Goal: Find specific page/section: Find specific page/section

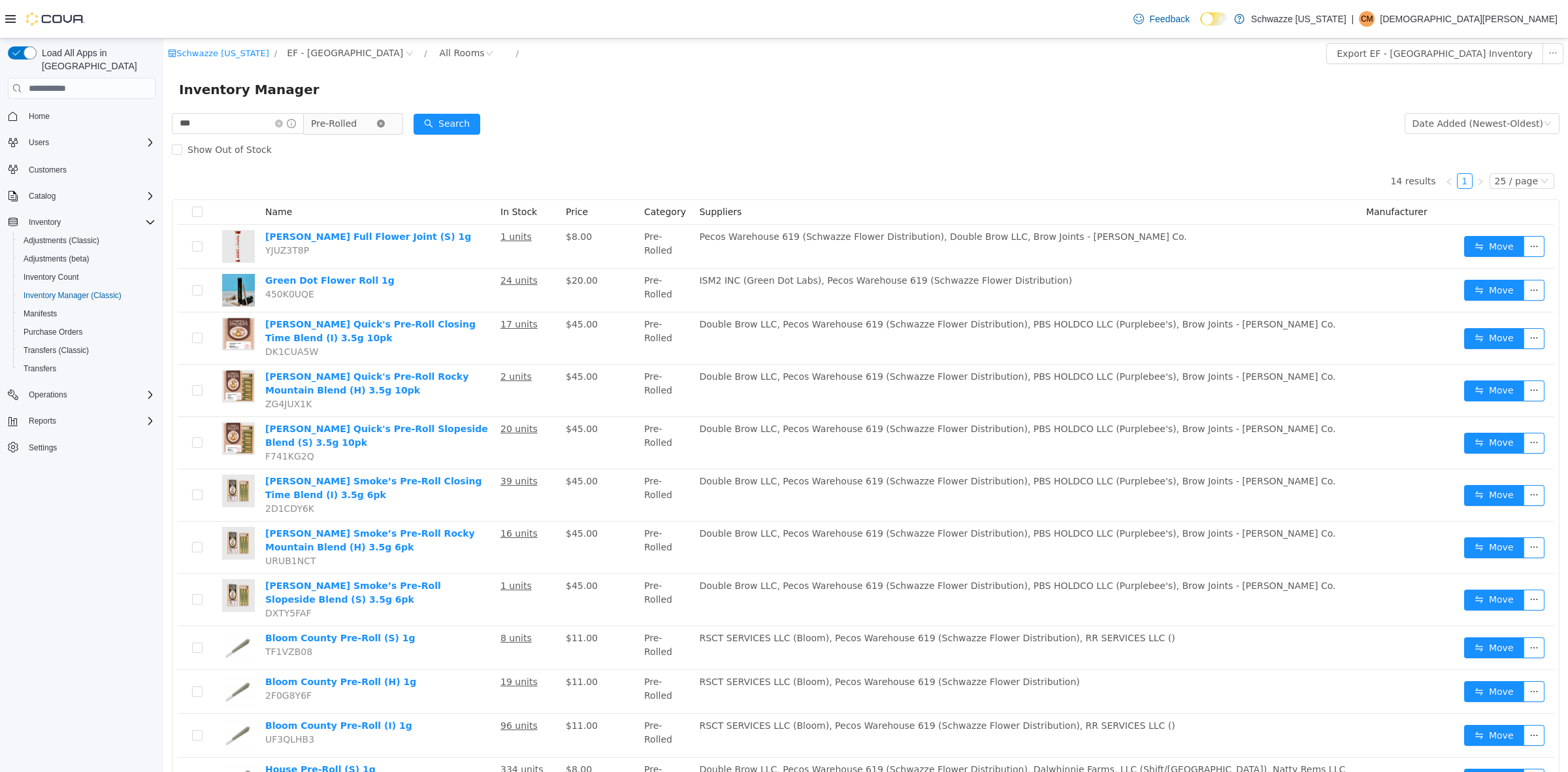
click at [385, 122] on icon "icon: close-circle" at bounding box center [381, 124] width 8 height 8
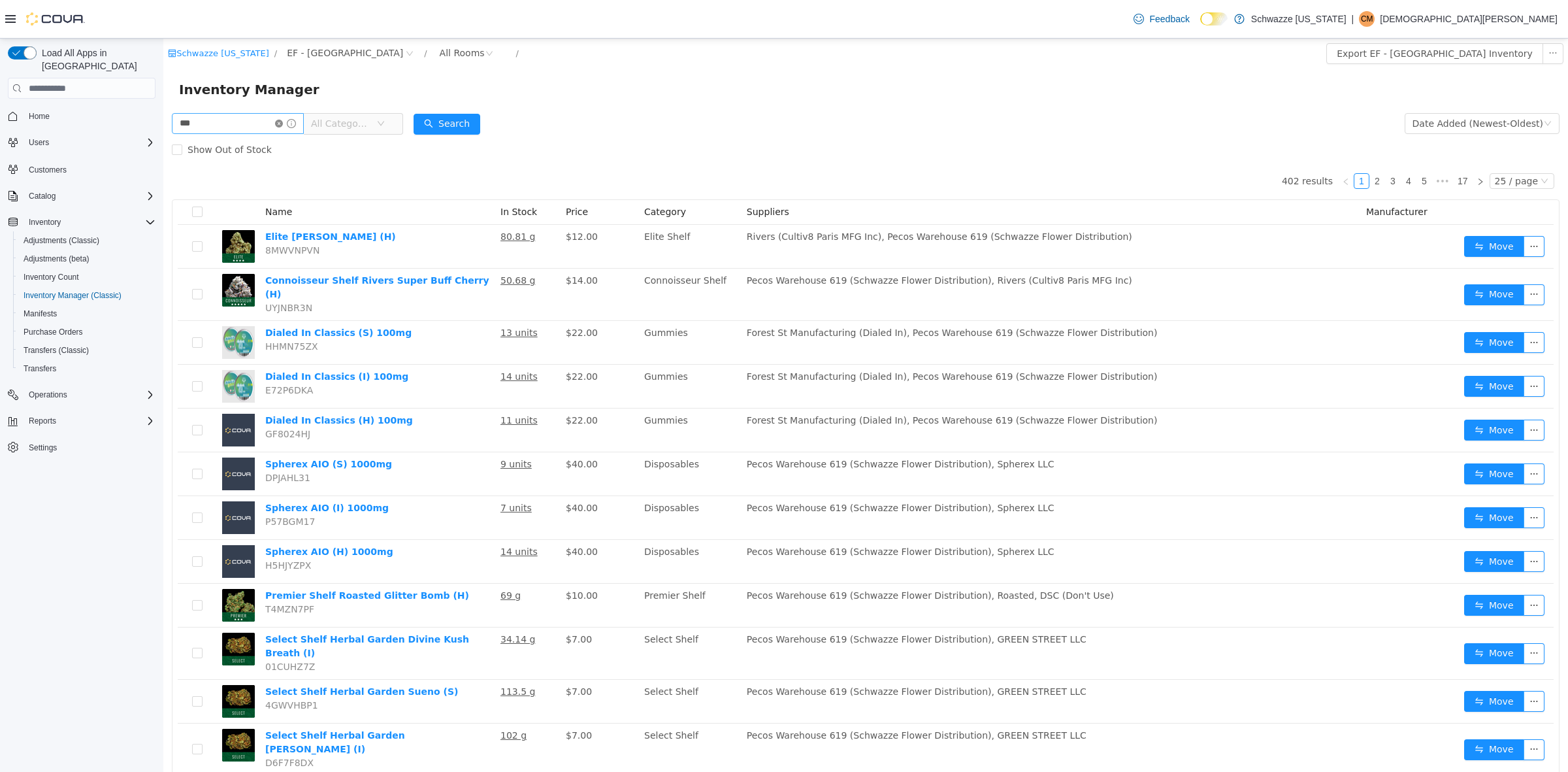
click at [283, 124] on icon "icon: close-circle" at bounding box center [279, 124] width 8 height 8
click at [271, 125] on input "text" at bounding box center [232, 124] width 119 height 21
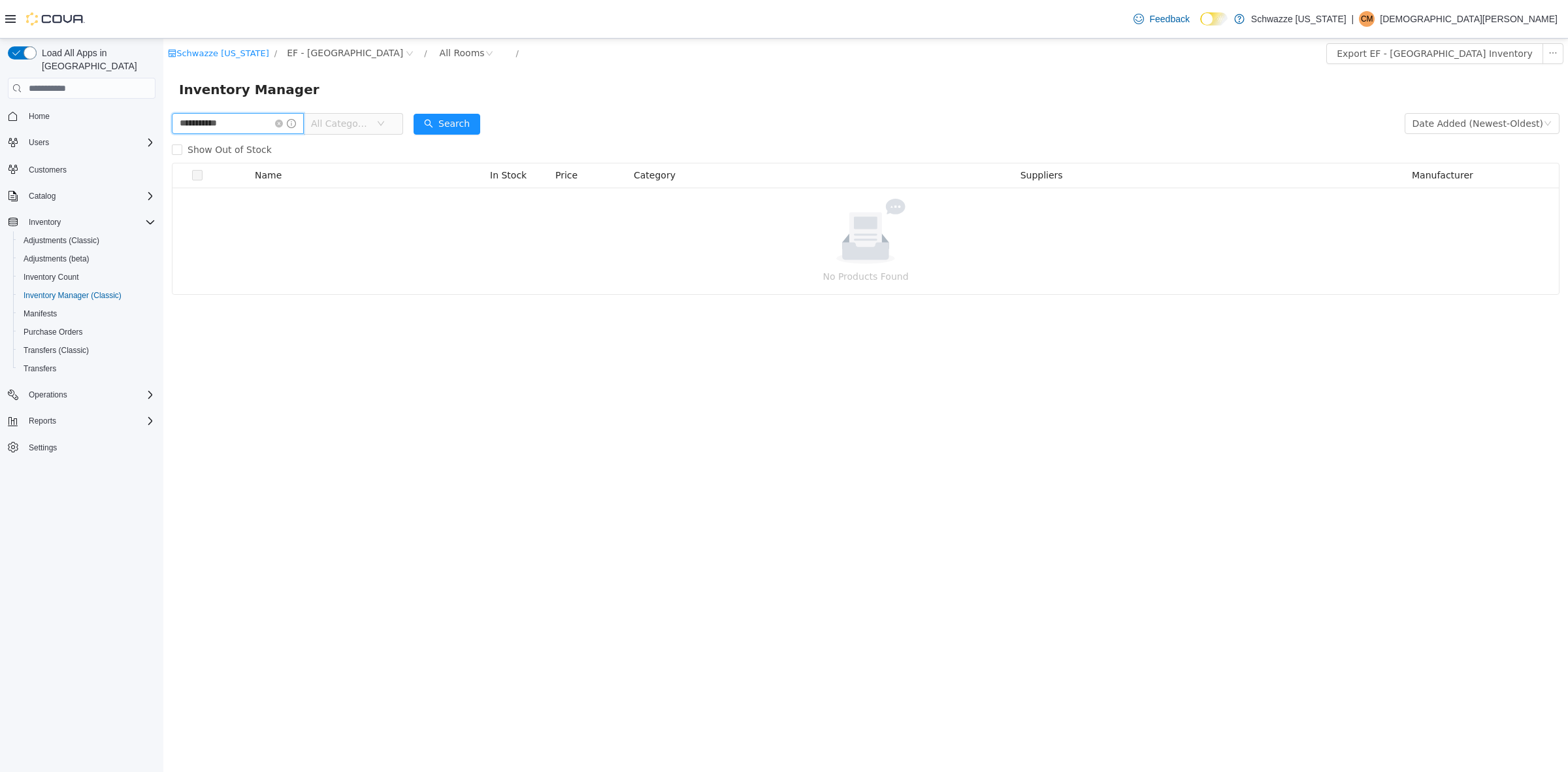
type input "**********"
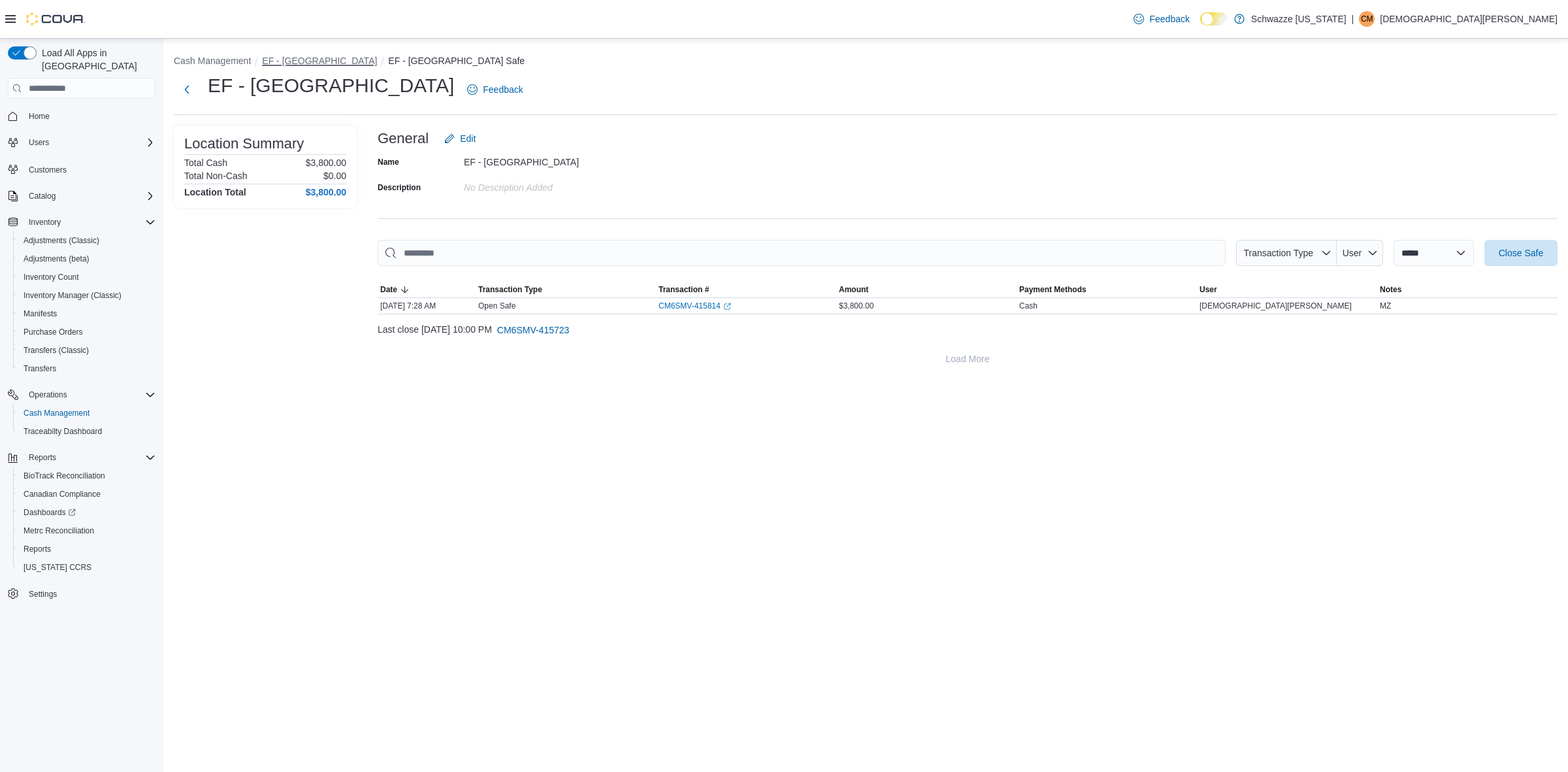
drag, startPoint x: 308, startPoint y: 60, endPoint x: 773, endPoint y: 18, distance: 466.9
click at [310, 60] on button "EF - [GEOGRAPHIC_DATA]" at bounding box center [319, 61] width 115 height 11
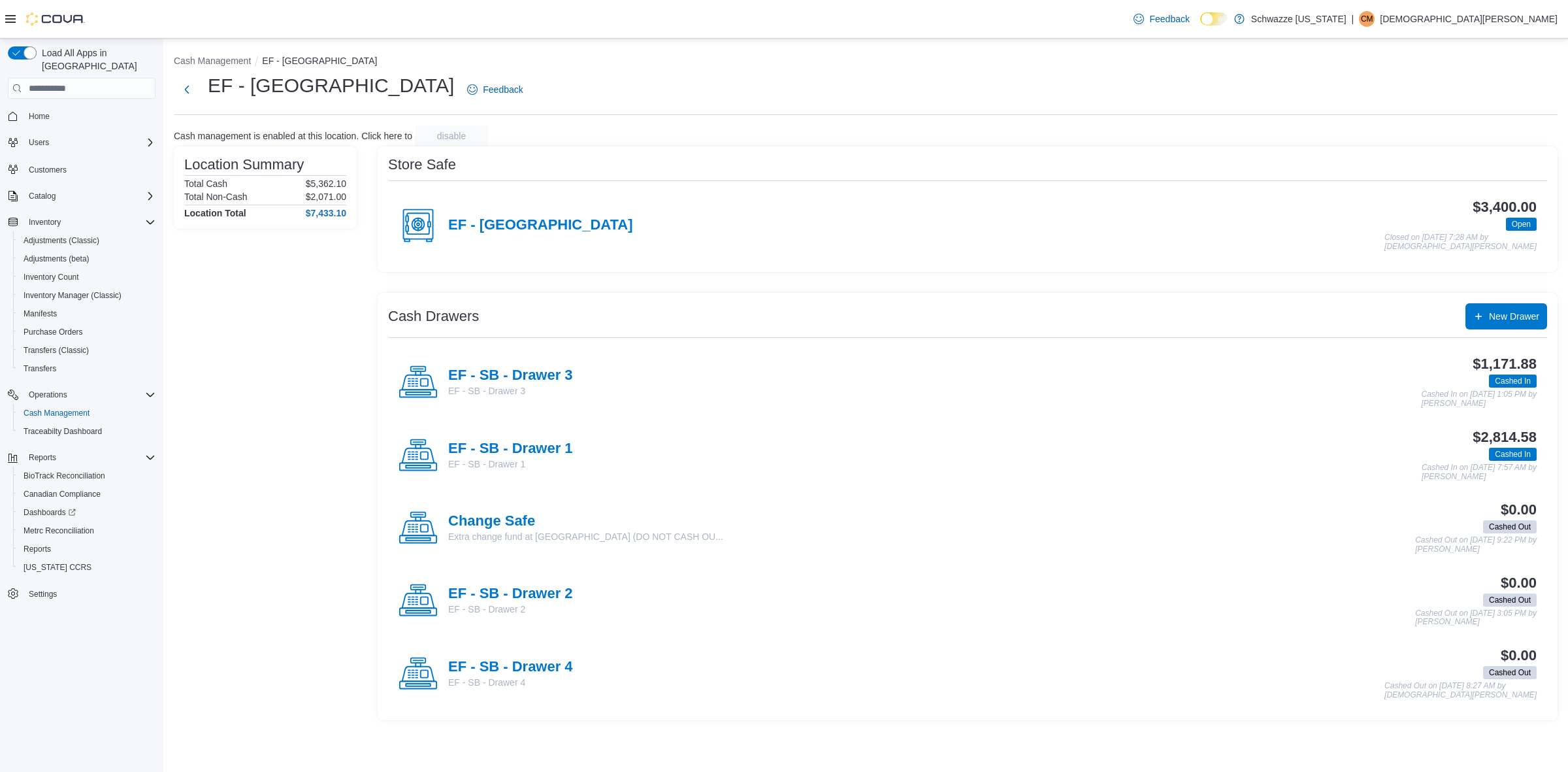
drag, startPoint x: 549, startPoint y: 377, endPoint x: 1010, endPoint y: 3, distance: 593.6
click at [551, 377] on h4 "EF - SB - Drawer 3" at bounding box center [511, 376] width 125 height 17
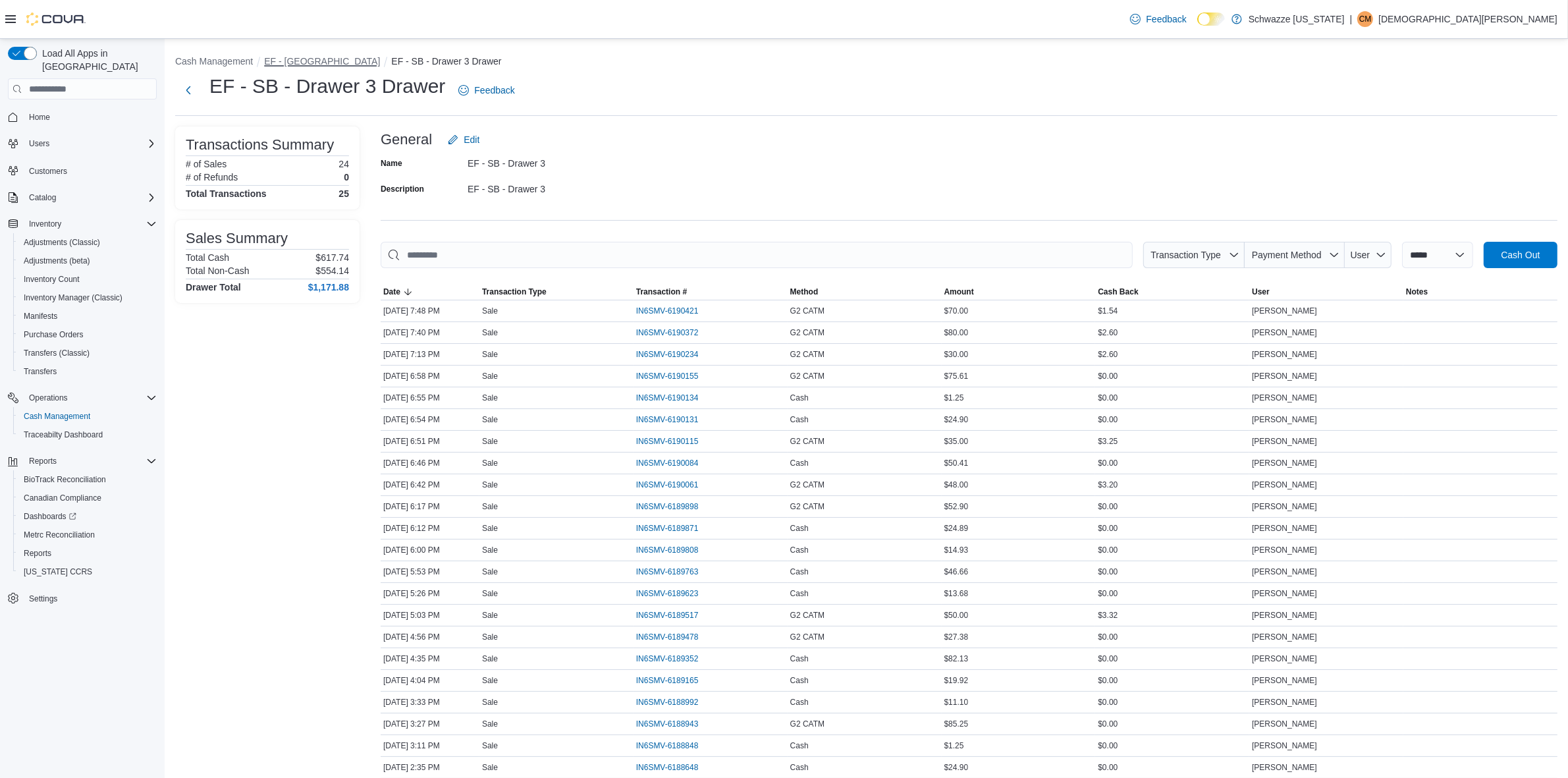
click at [328, 58] on button "EF - [GEOGRAPHIC_DATA]" at bounding box center [322, 61] width 116 height 11
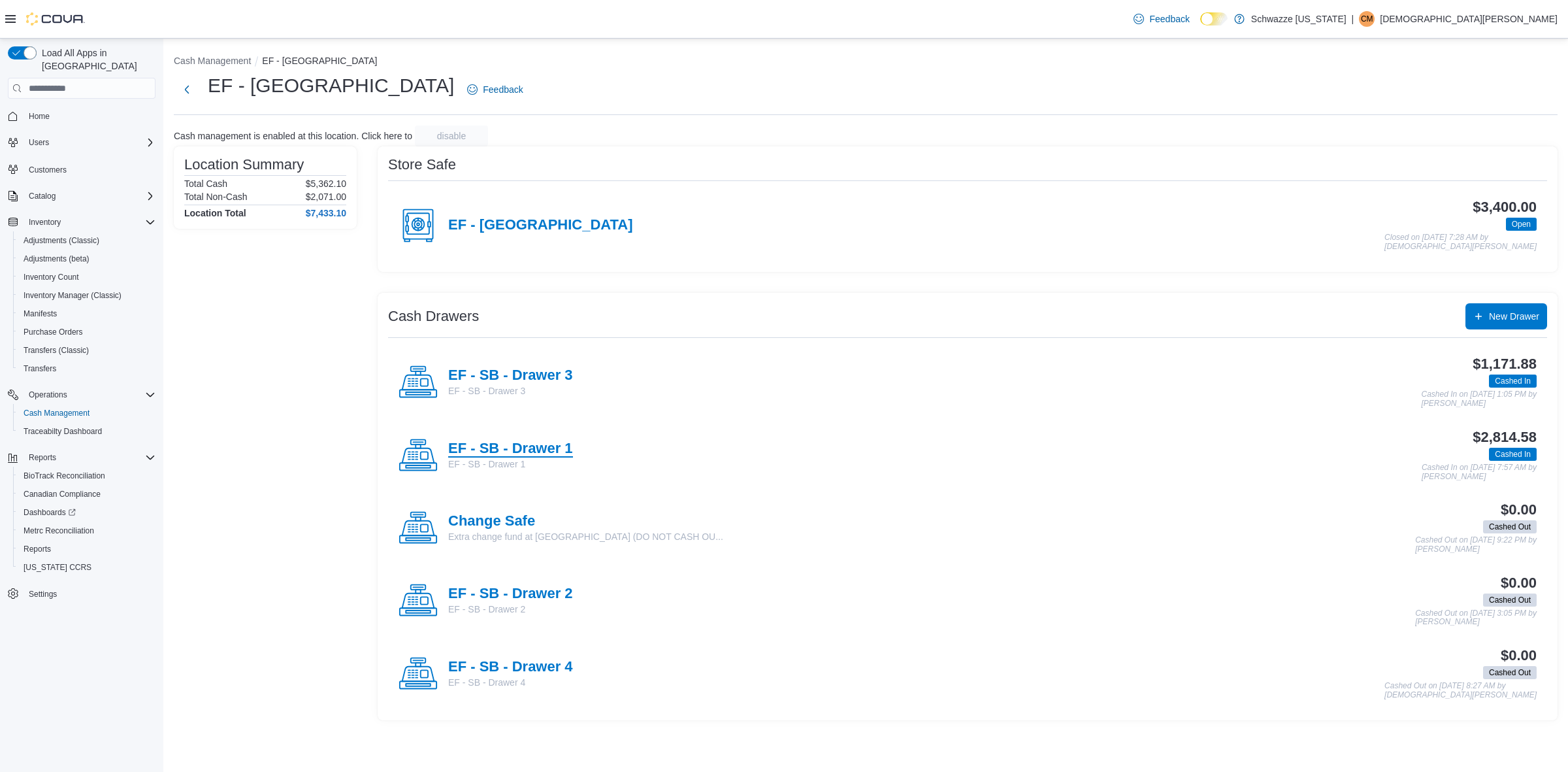
click at [544, 449] on h4 "EF - SB - Drawer 1" at bounding box center [511, 449] width 125 height 17
